Goal: Go to known website: Go to known website

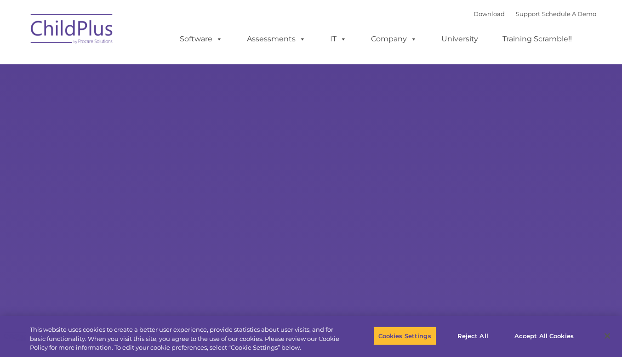
select select "MEDIUM"
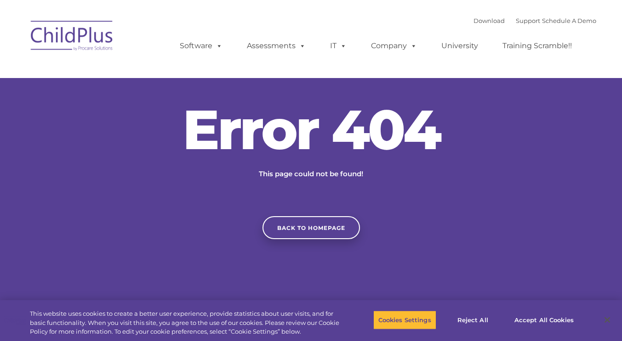
click at [91, 29] on img at bounding box center [72, 37] width 92 height 46
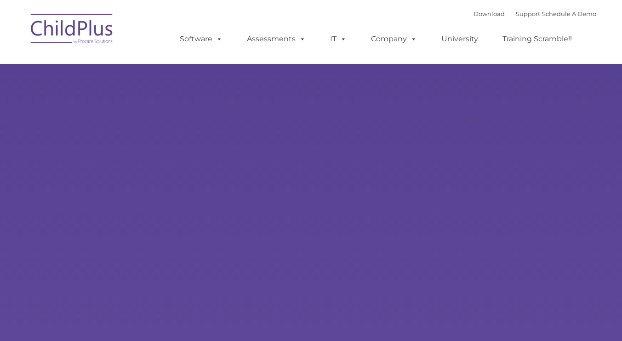
type input ""
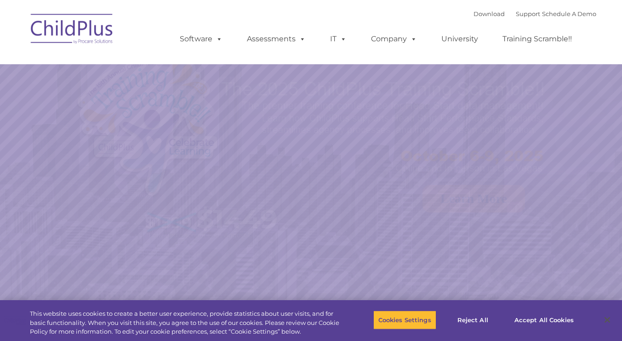
select select "MEDIUM"
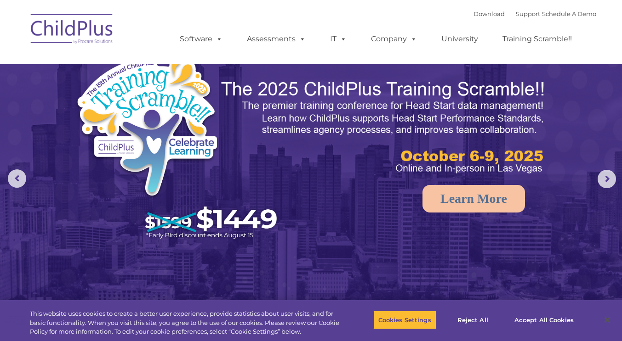
click at [99, 31] on img at bounding box center [72, 30] width 92 height 46
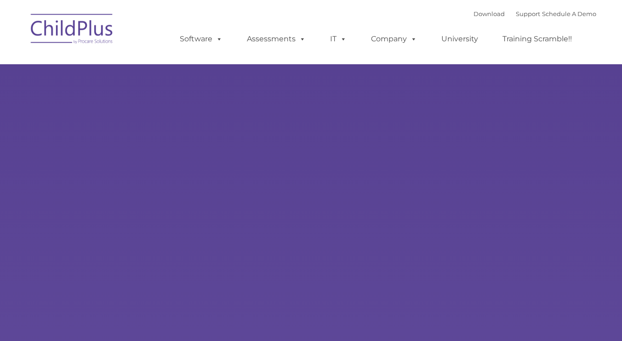
type input ""
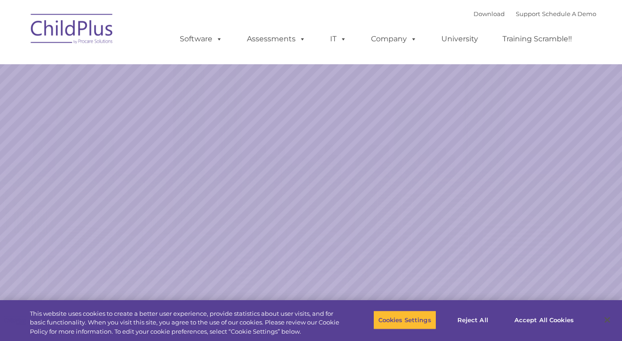
select select "MEDIUM"
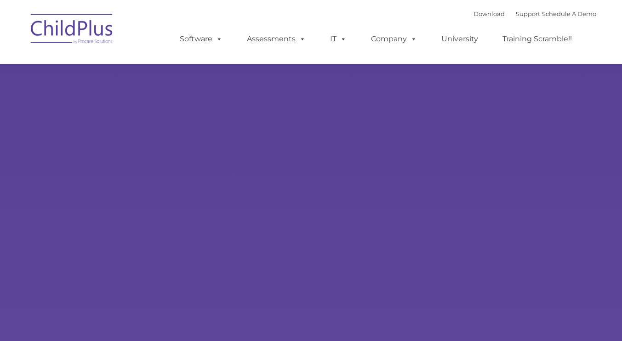
type input ""
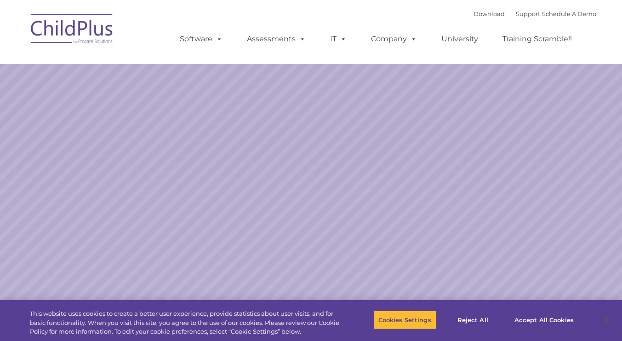
select select "MEDIUM"
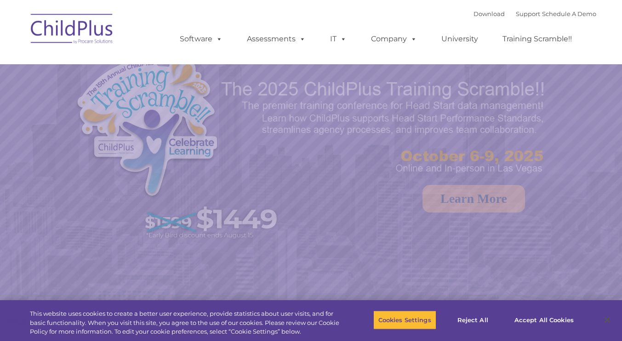
select select "MEDIUM"
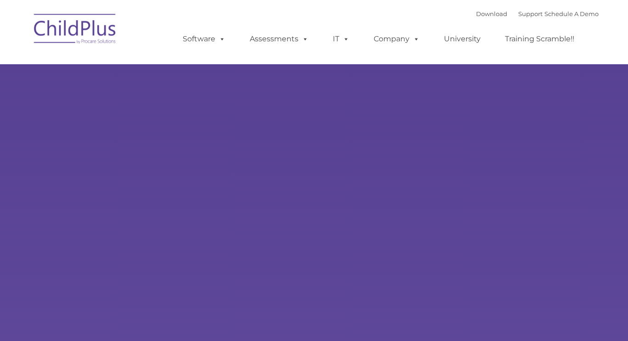
type input ""
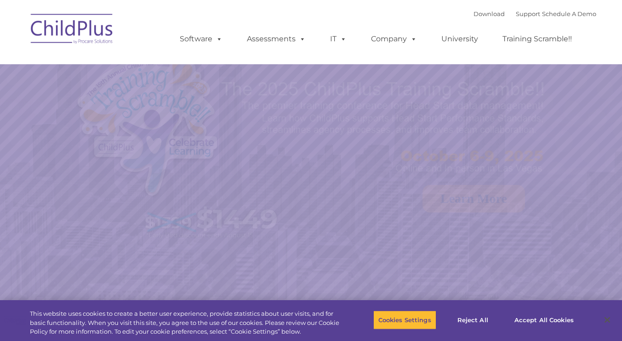
select select "MEDIUM"
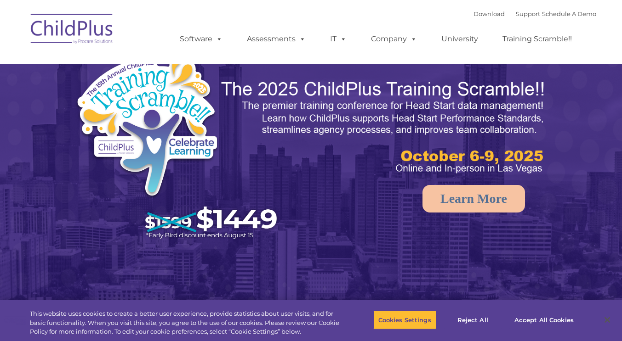
click at [71, 28] on img at bounding box center [72, 30] width 92 height 46
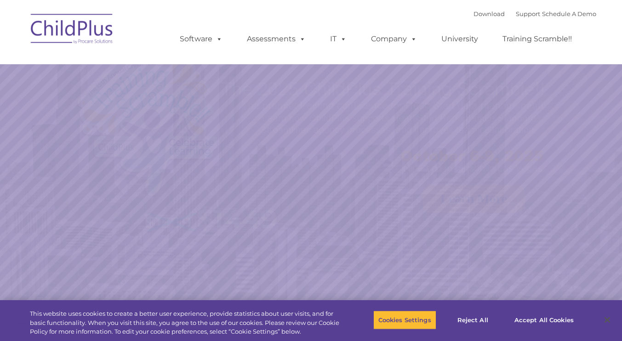
select select "MEDIUM"
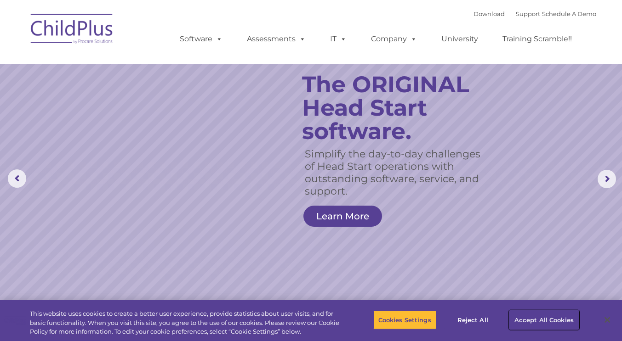
click at [518, 323] on button "Accept All Cookies" at bounding box center [543, 320] width 69 height 19
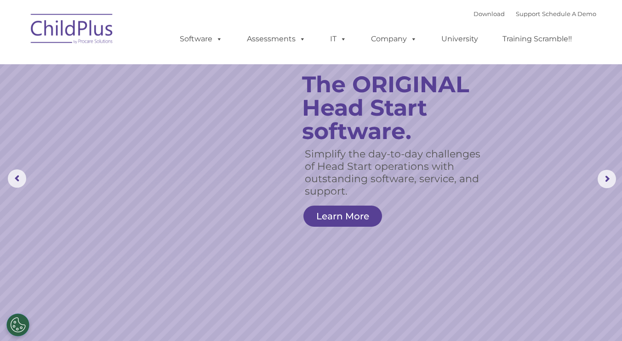
click at [75, 34] on img at bounding box center [72, 30] width 92 height 46
